Goal: Entertainment & Leisure: Consume media (video, audio)

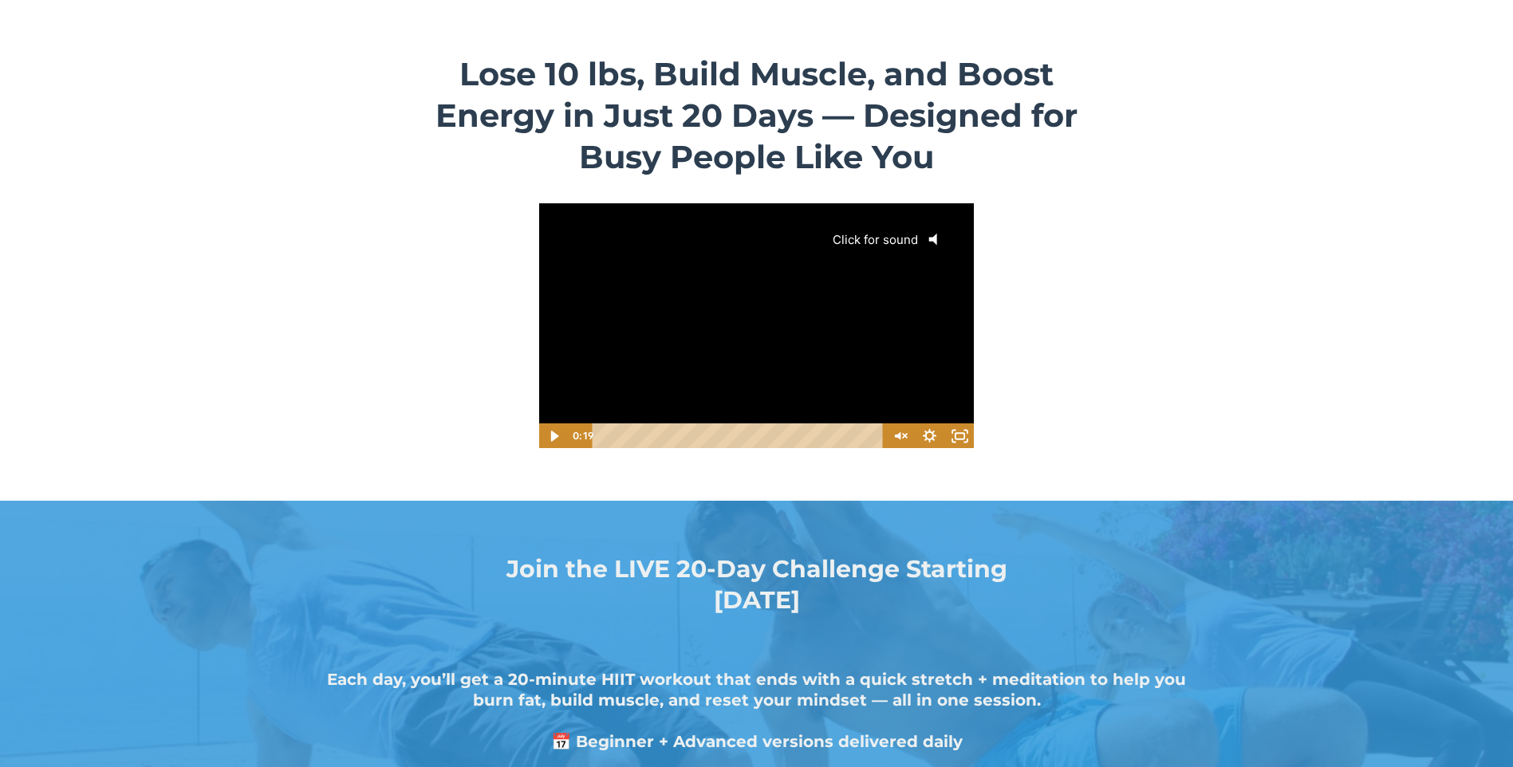
click at [740, 377] on div "Click for sound @keyframes VOLUME_SMALL_WAVE_FLASH { 0% { opacity: 0; } 33% { o…" at bounding box center [756, 313] width 436 height 221
drag, startPoint x: 961, startPoint y: 435, endPoint x: 964, endPoint y: 494, distance: 59.1
click at [740, 435] on icon "Fullscreen" at bounding box center [959, 436] width 30 height 26
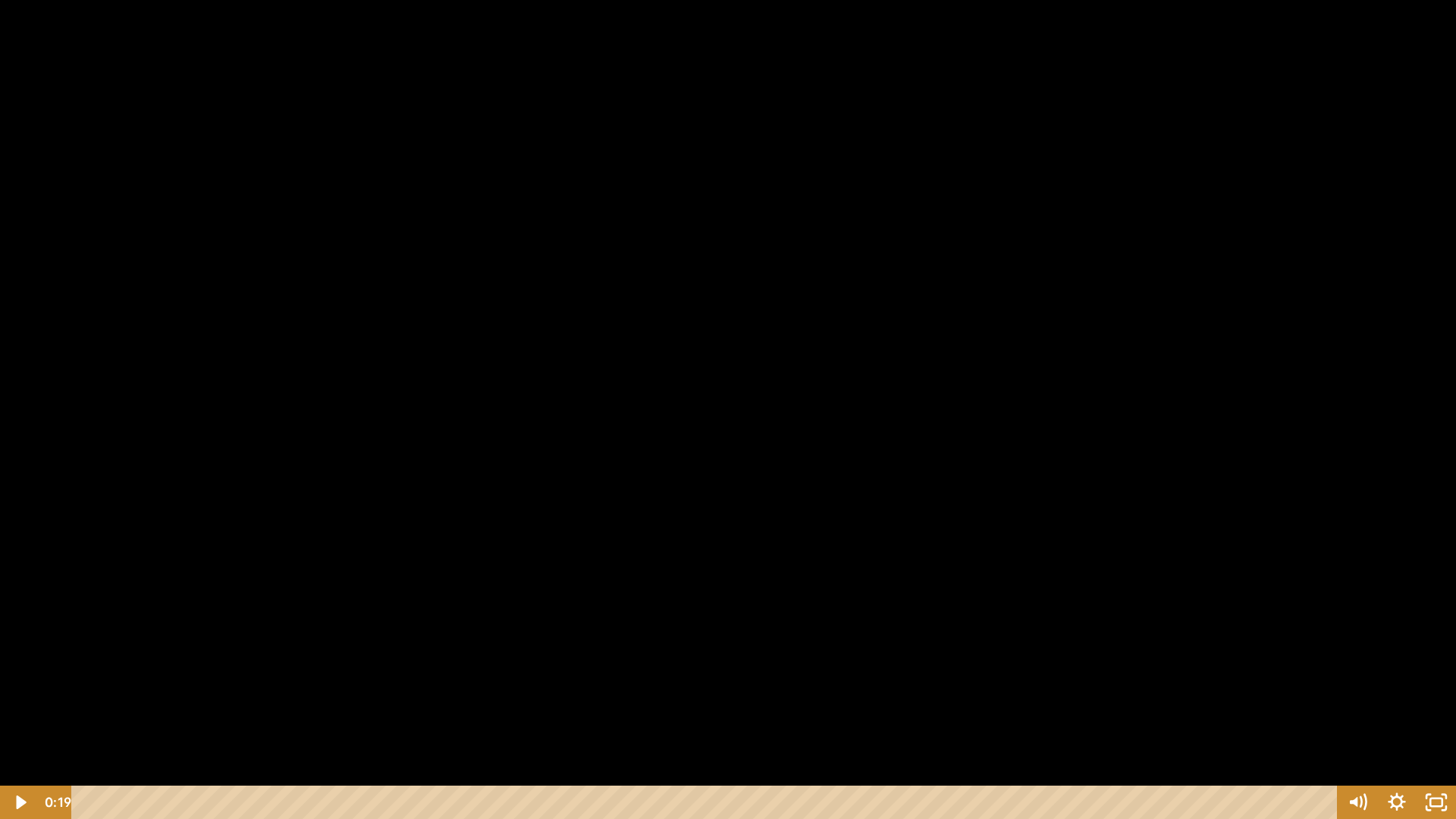
click at [686, 444] on div at bounding box center [728, 409] width 1456 height 819
drag, startPoint x: 1127, startPoint y: 385, endPoint x: 1102, endPoint y: 382, distance: 25.2
click at [704, 385] on div at bounding box center [728, 409] width 1456 height 819
click at [704, 47] on div at bounding box center [728, 409] width 1456 height 819
click at [704, 233] on div at bounding box center [728, 409] width 1456 height 819
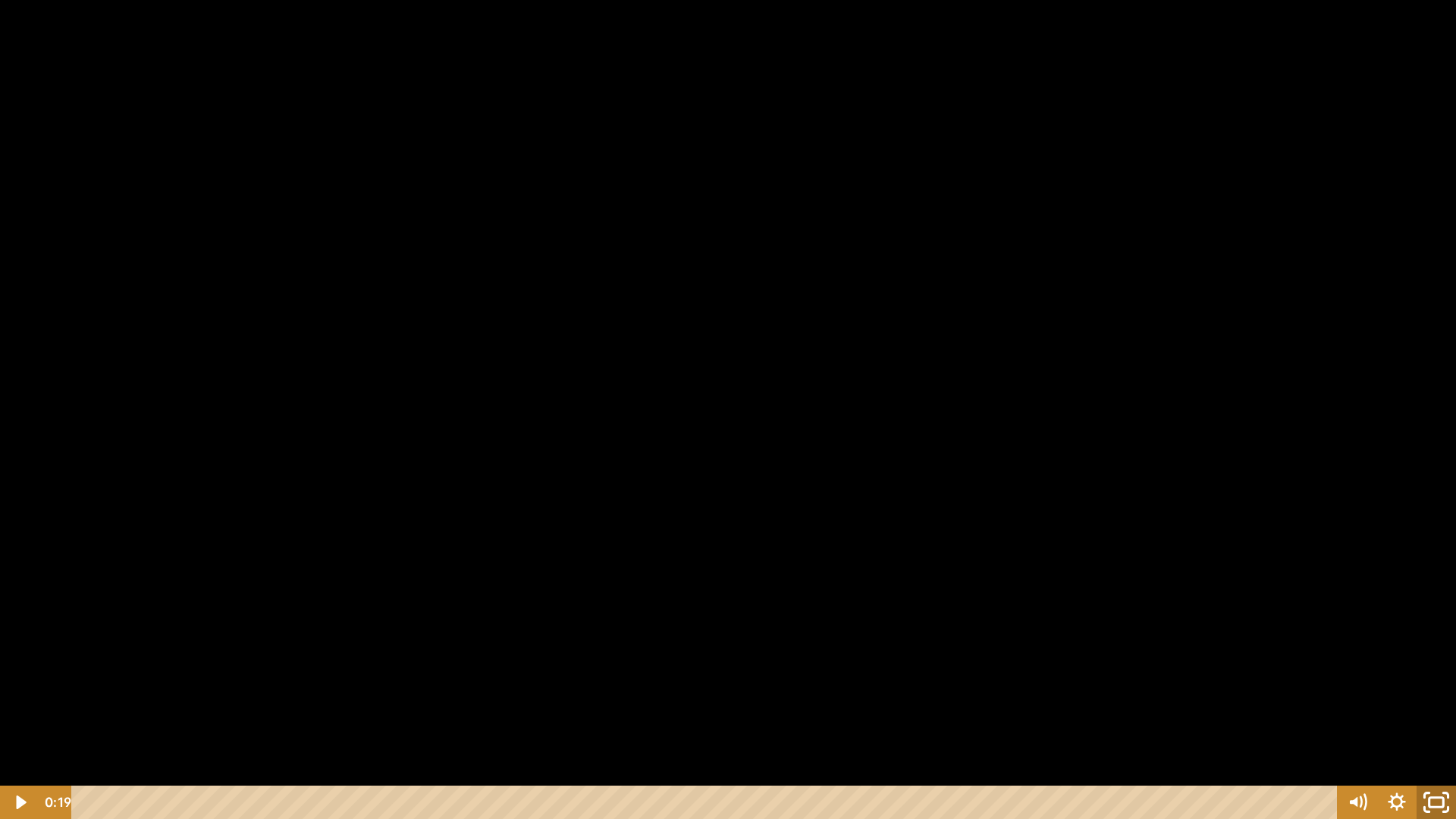
click at [704, 444] on icon "Unfullscreen" at bounding box center [1436, 803] width 47 height 40
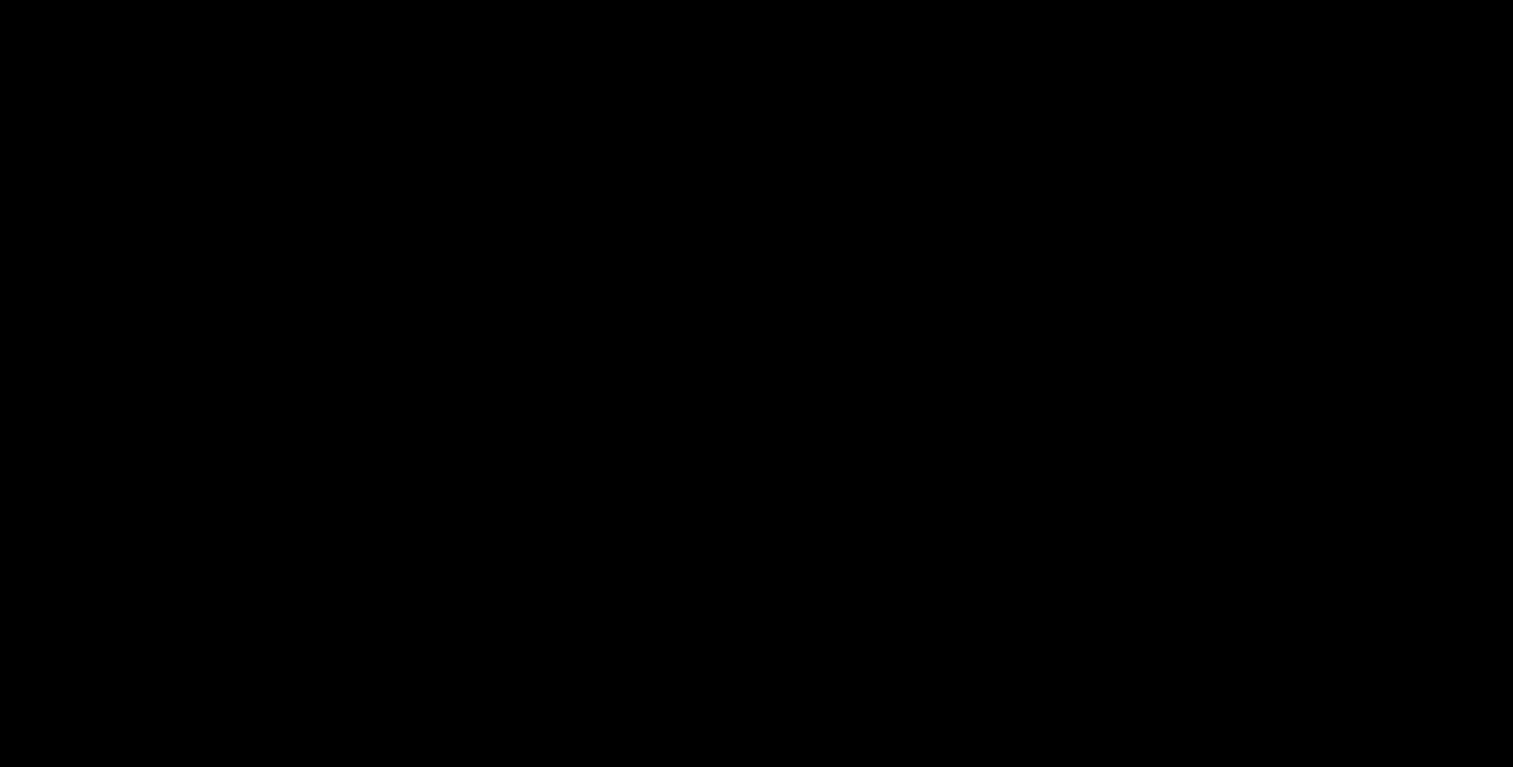
scroll to position [2153, 0]
